Goal: Task Accomplishment & Management: Use online tool/utility

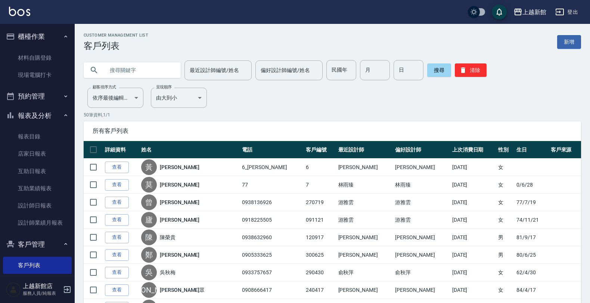
click at [159, 66] on input "text" at bounding box center [139, 70] width 70 height 20
type input "裴"
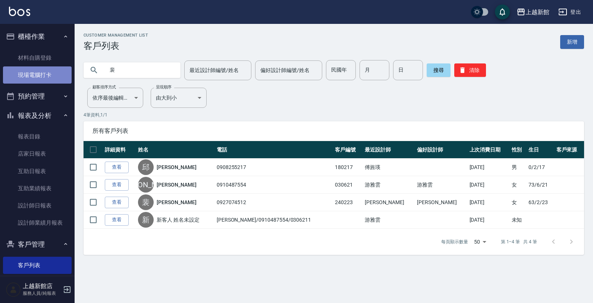
click at [56, 74] on link "現場電腦打卡" at bounding box center [37, 74] width 69 height 17
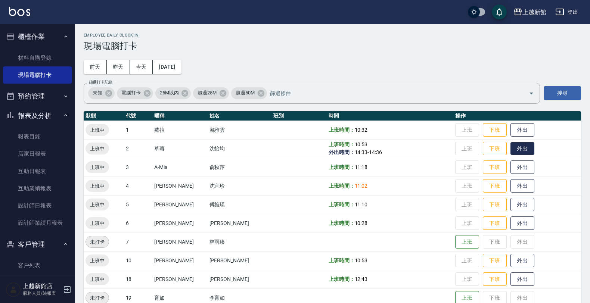
click at [510, 148] on button "外出" at bounding box center [522, 148] width 24 height 13
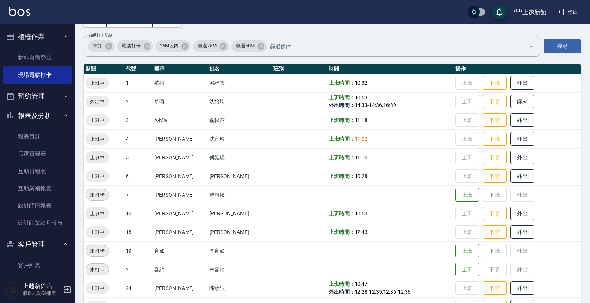
scroll to position [22, 0]
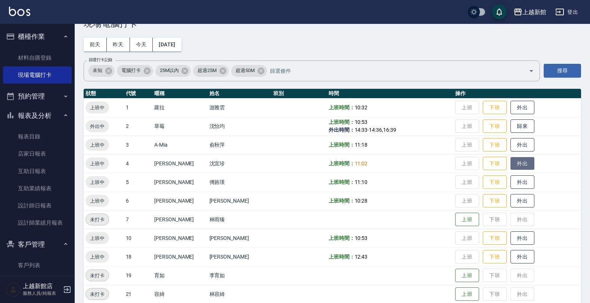
click at [521, 162] on button "外出" at bounding box center [522, 163] width 24 height 13
click at [515, 163] on button "歸來" at bounding box center [522, 163] width 24 height 13
click at [510, 237] on button "外出" at bounding box center [522, 238] width 24 height 13
click at [514, 130] on button "歸來" at bounding box center [522, 126] width 24 height 13
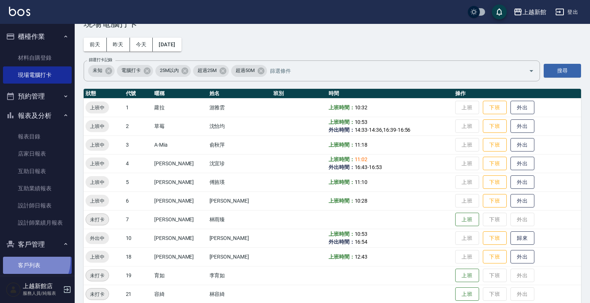
click at [29, 260] on link "客戶列表" at bounding box center [37, 265] width 69 height 17
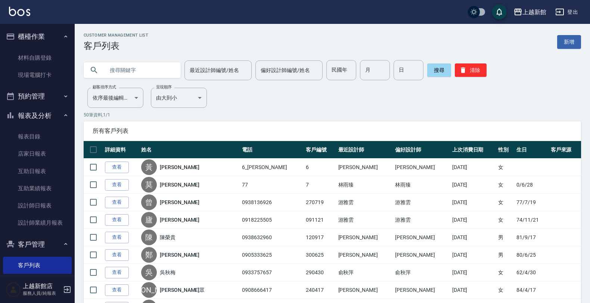
click at [159, 75] on input "text" at bounding box center [139, 70] width 70 height 20
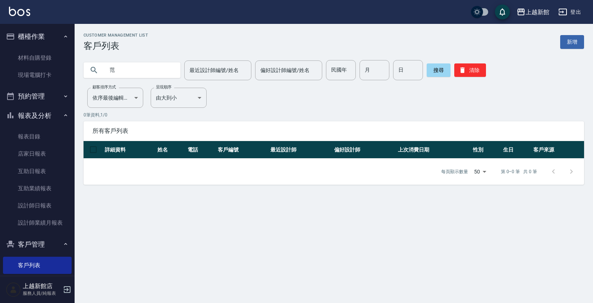
type input "范"
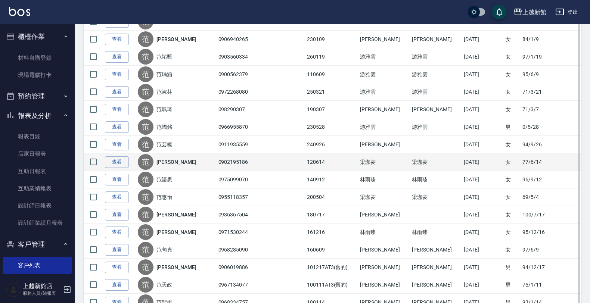
scroll to position [352, 0]
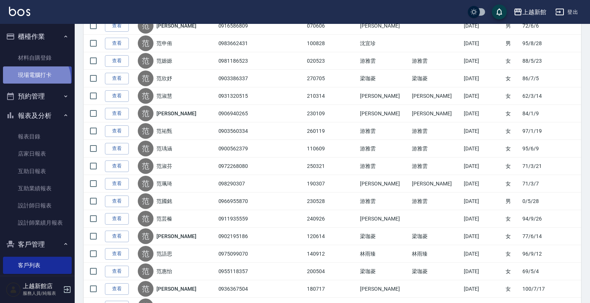
click at [35, 80] on link "現場電腦打卡" at bounding box center [37, 74] width 69 height 17
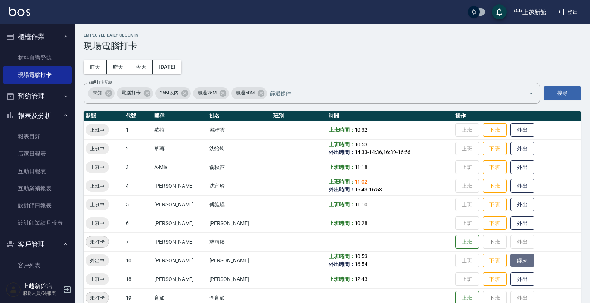
click at [510, 259] on button "歸來" at bounding box center [522, 260] width 24 height 13
click at [514, 280] on button "外出" at bounding box center [522, 279] width 24 height 13
